Goal: Information Seeking & Learning: Learn about a topic

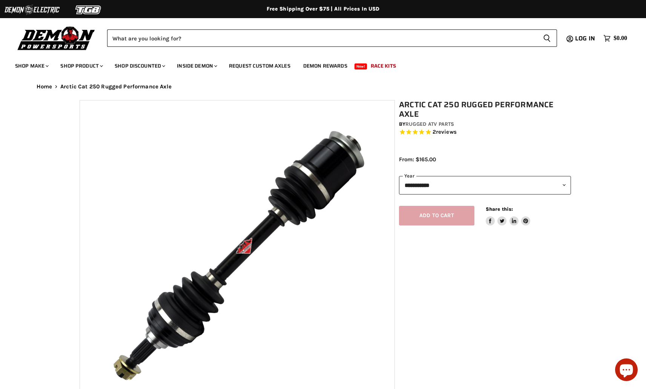
select select "******"
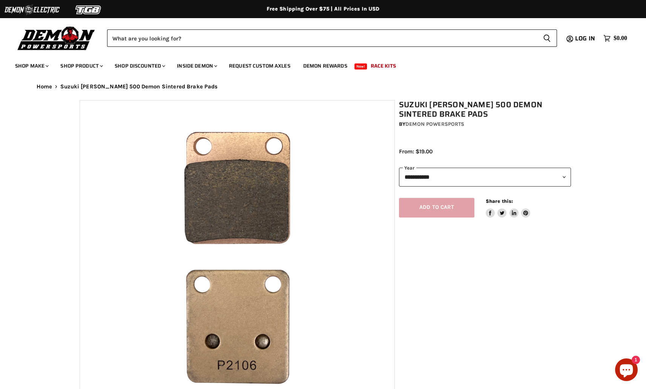
select select "******"
